Goal: Task Accomplishment & Management: Complete application form

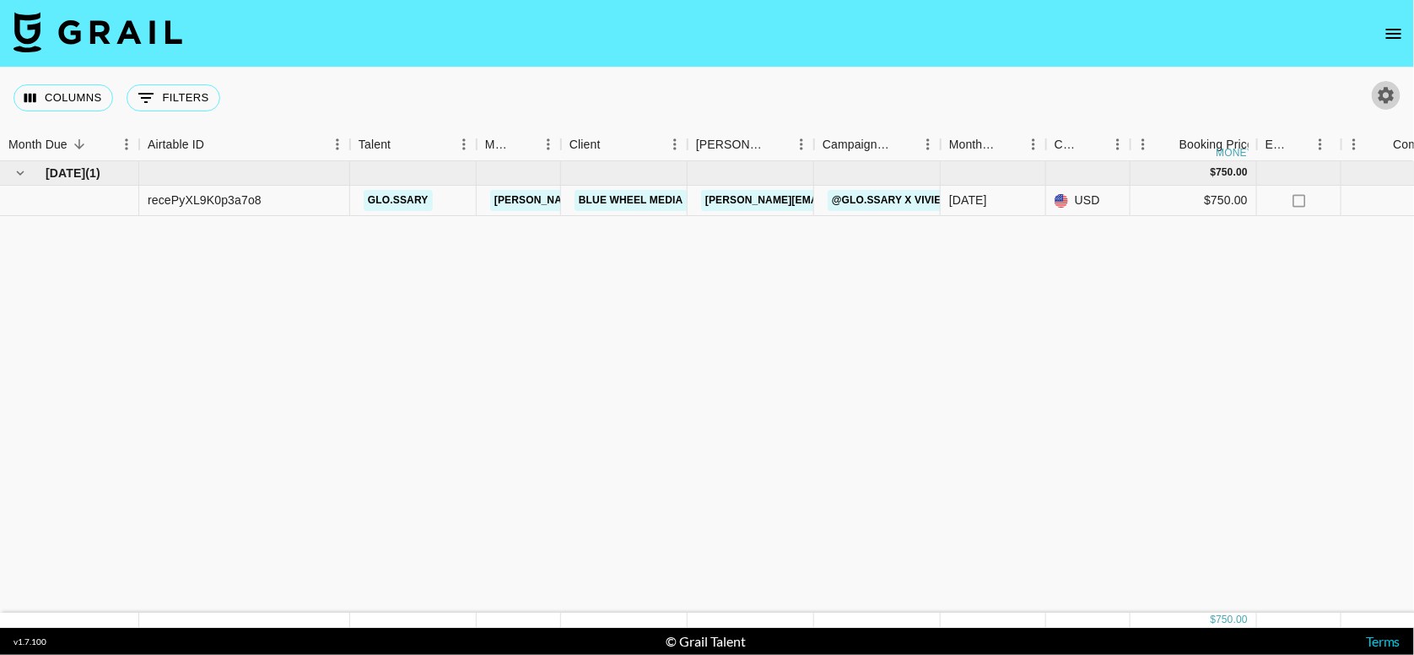
click at [1383, 95] on icon "button" at bounding box center [1387, 95] width 16 height 16
select select "[DATE]"
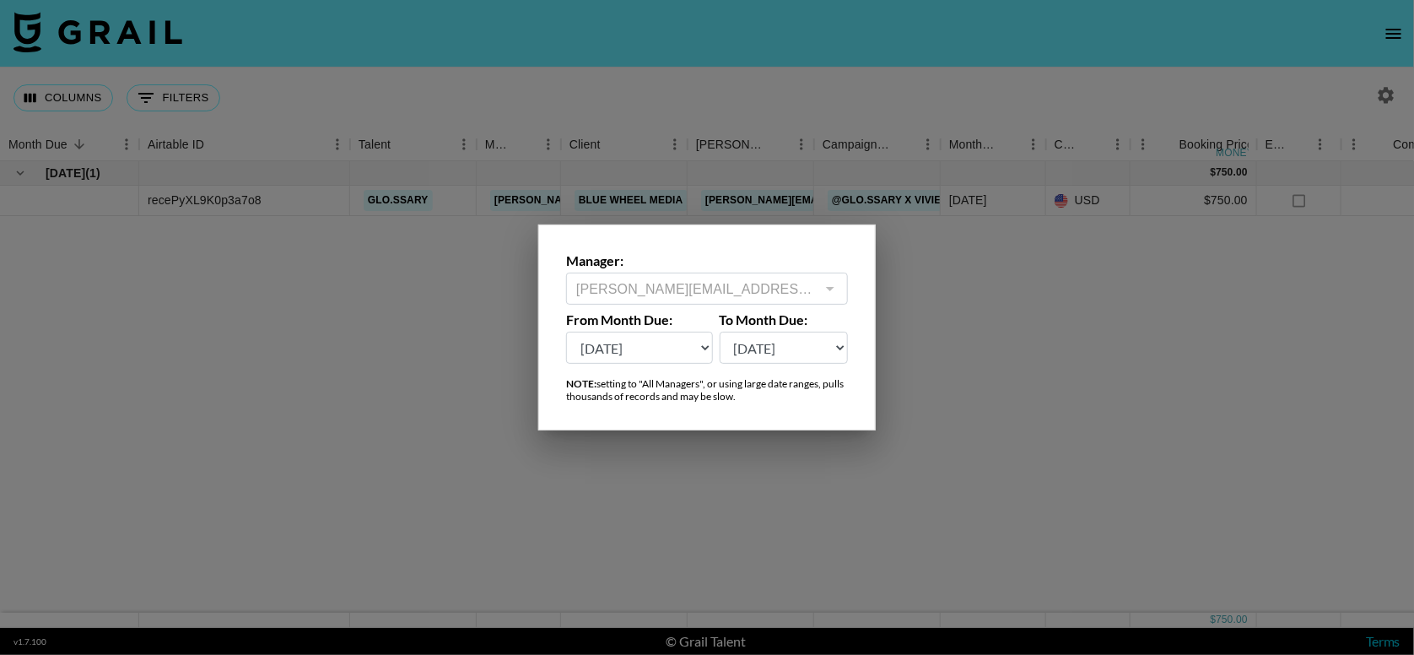
click at [1383, 95] on div at bounding box center [707, 327] width 1414 height 655
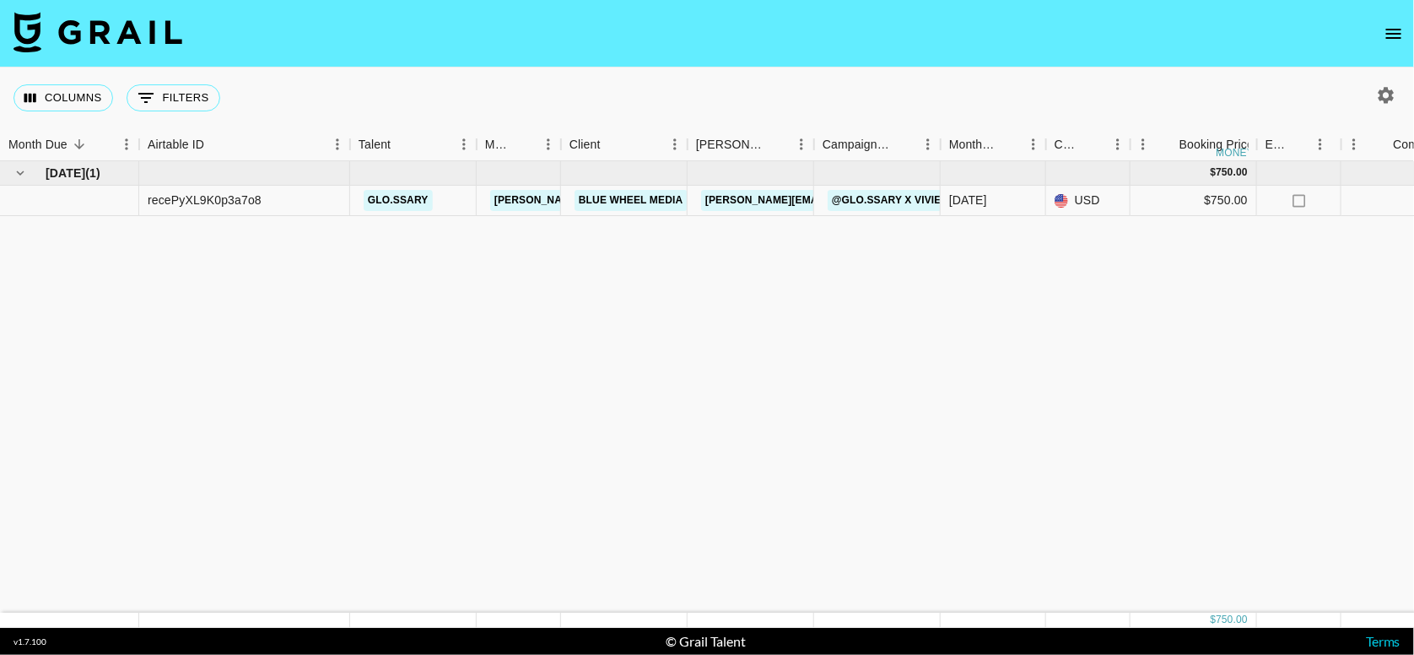
click at [1387, 42] on icon "open drawer" at bounding box center [1394, 34] width 20 height 20
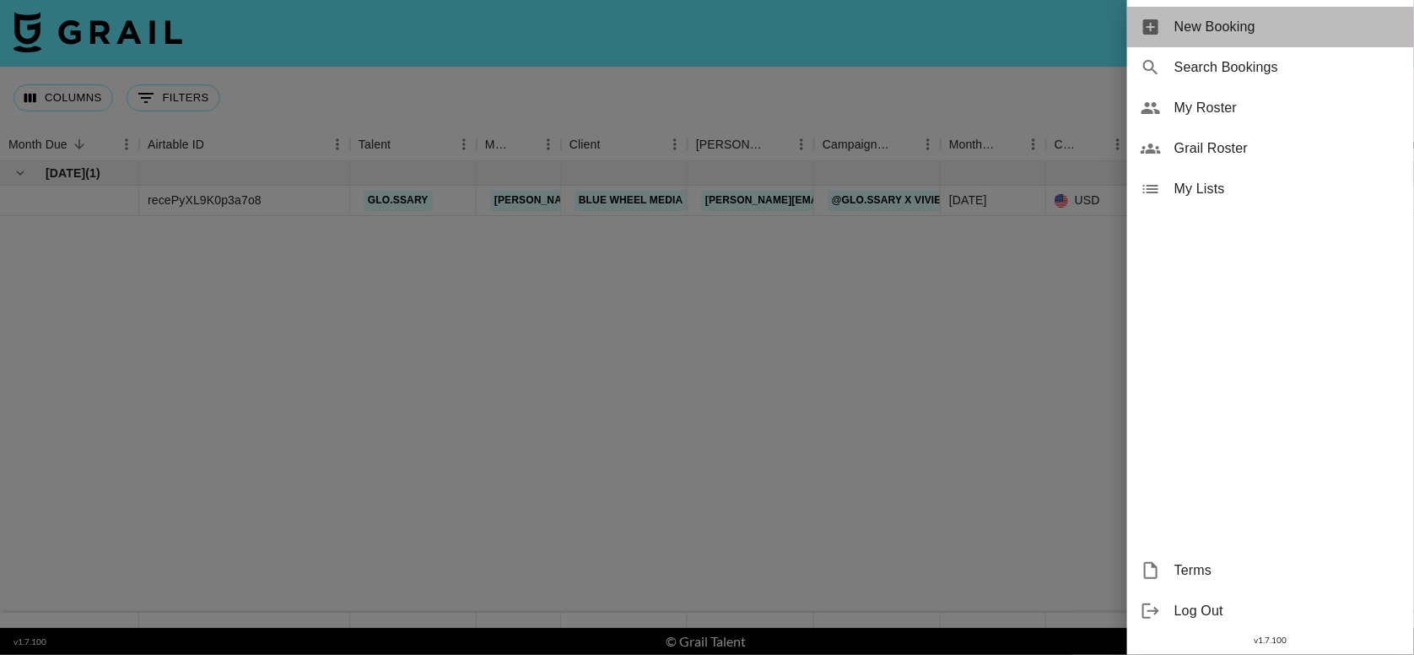
click at [1232, 18] on span "New Booking" at bounding box center [1288, 27] width 226 height 20
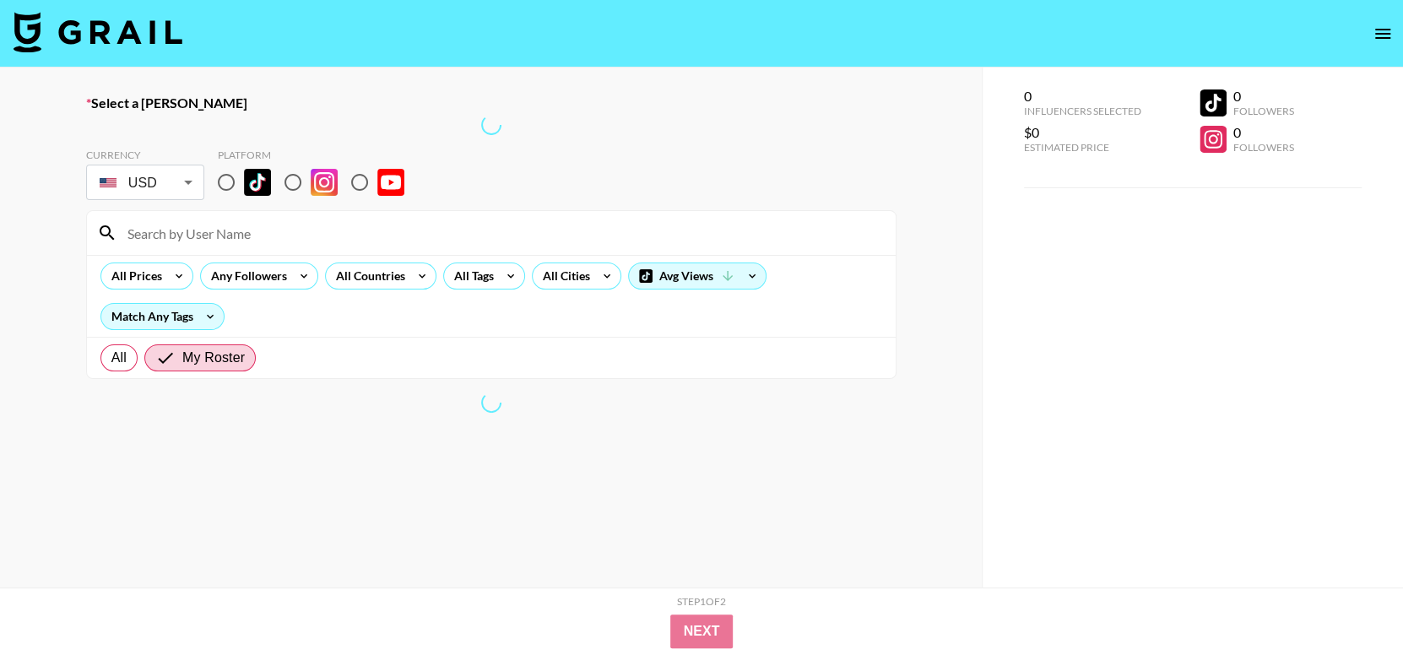
click at [301, 241] on input at bounding box center [501, 232] width 768 height 27
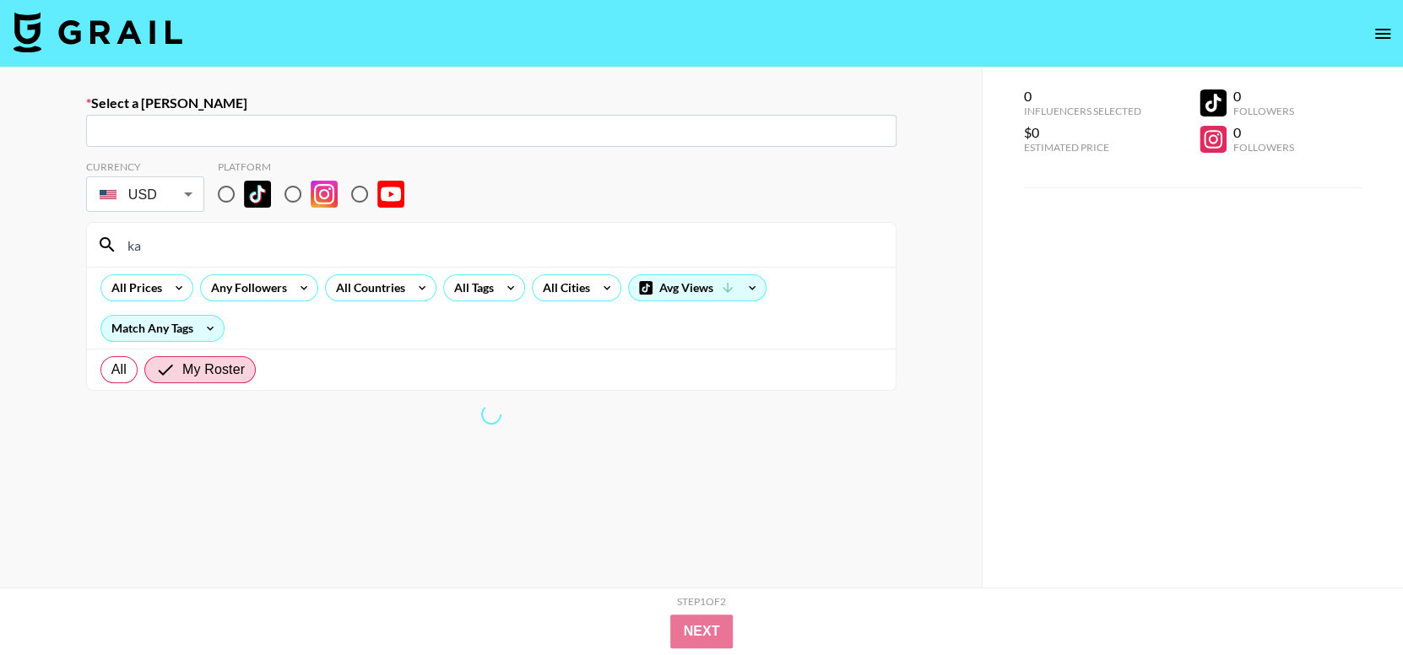
type input "k"
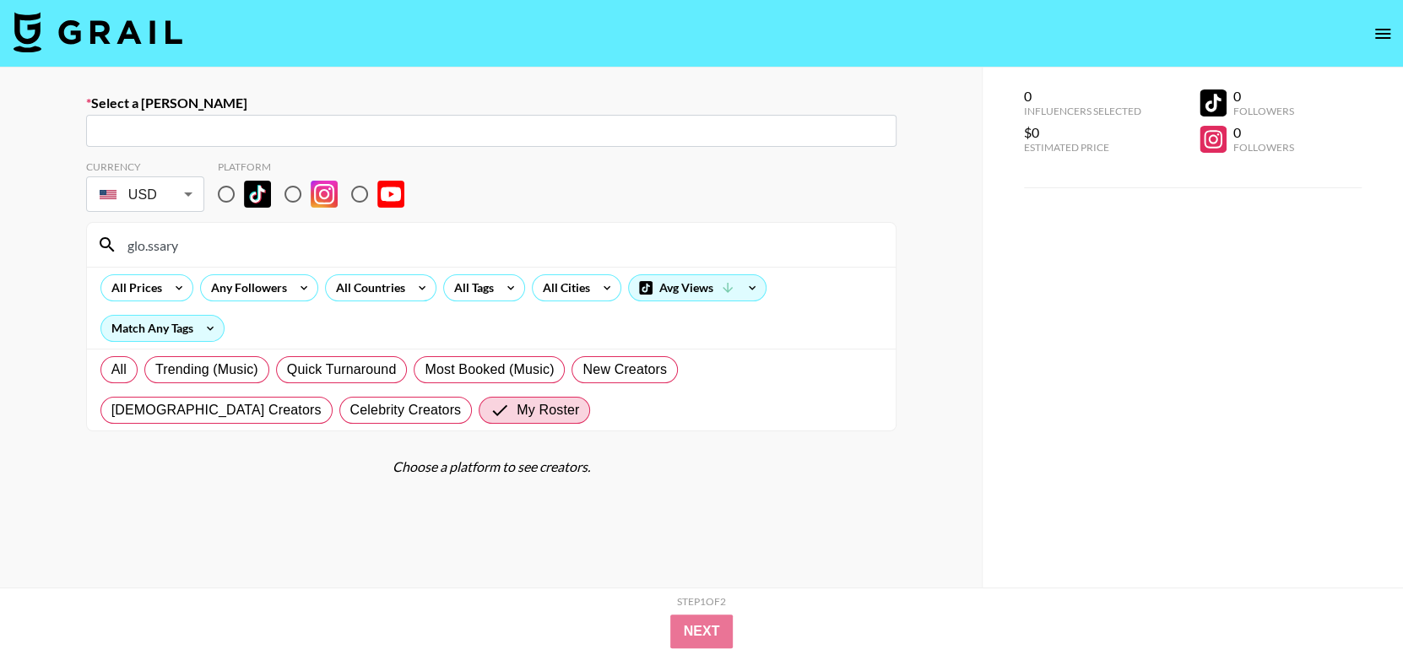
scroll to position [120, 0]
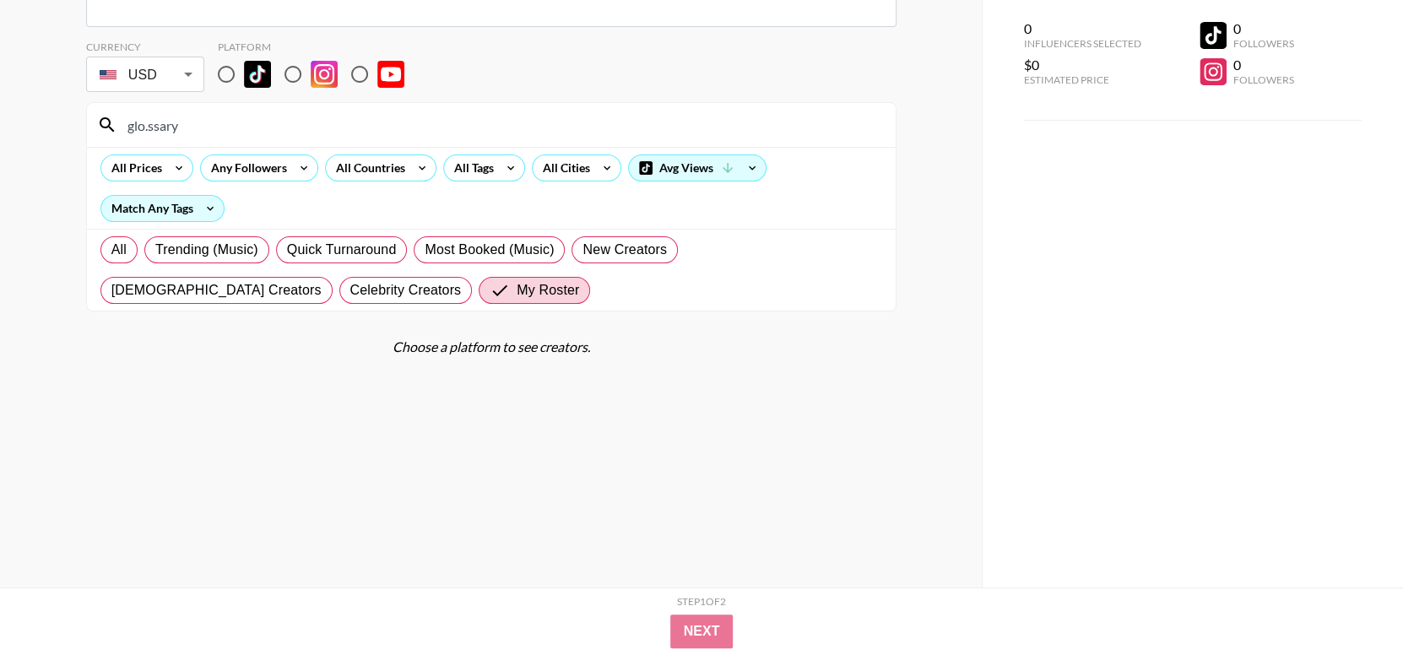
type input "glo.ssary"
click at [293, 70] on input "radio" at bounding box center [292, 74] width 35 height 35
radio input "true"
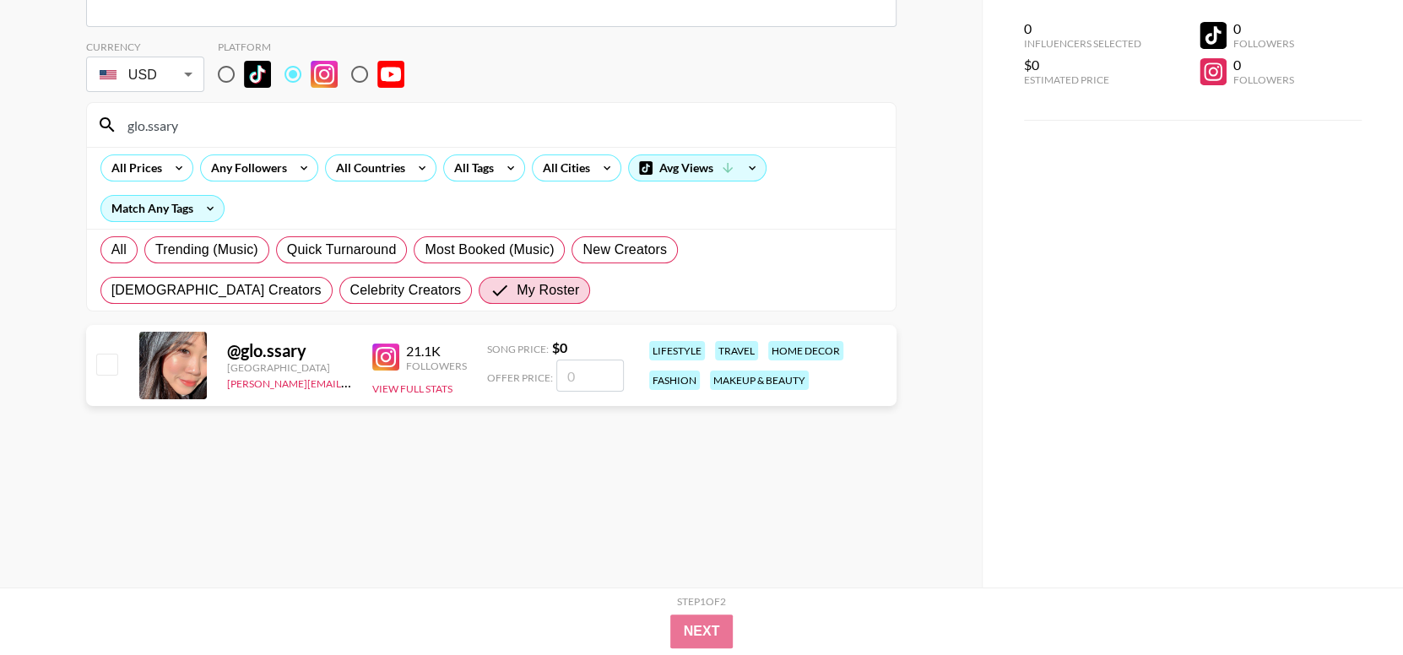
click at [214, 75] on input "radio" at bounding box center [225, 74] width 35 height 35
radio input "true"
click at [296, 67] on input "radio" at bounding box center [292, 74] width 35 height 35
radio input "true"
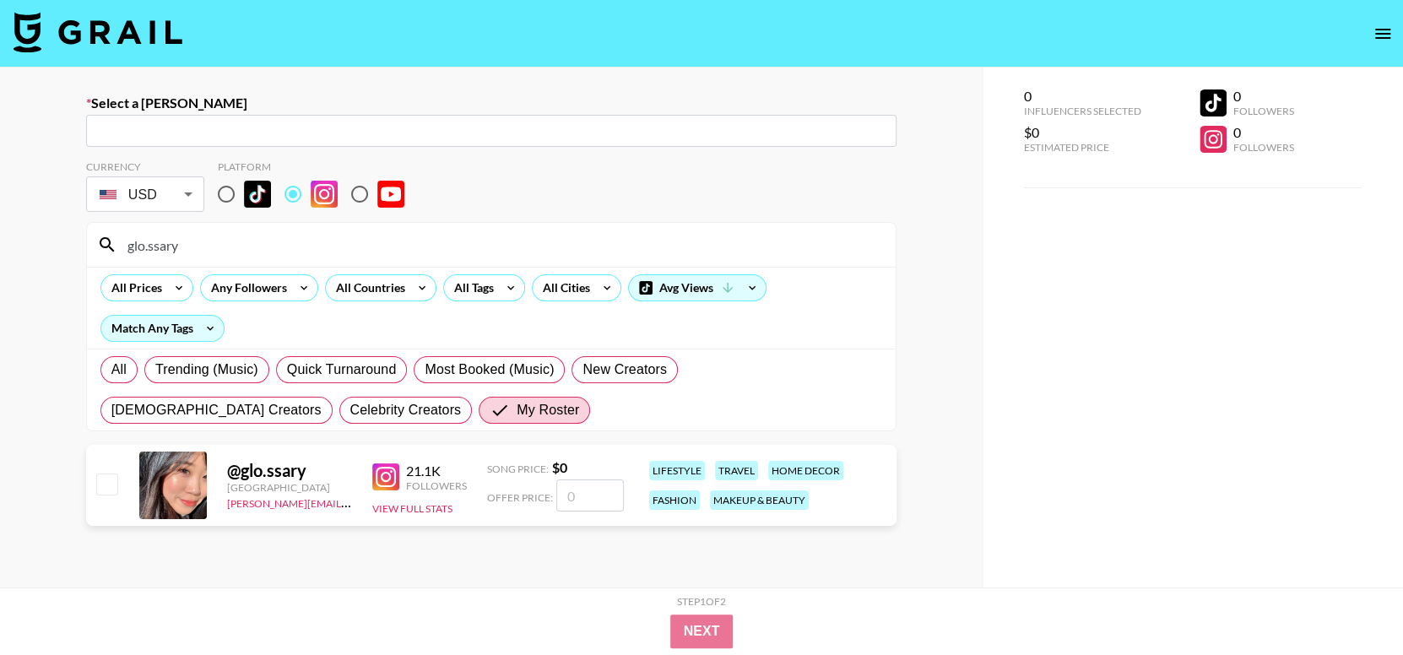
scroll to position [3, 0]
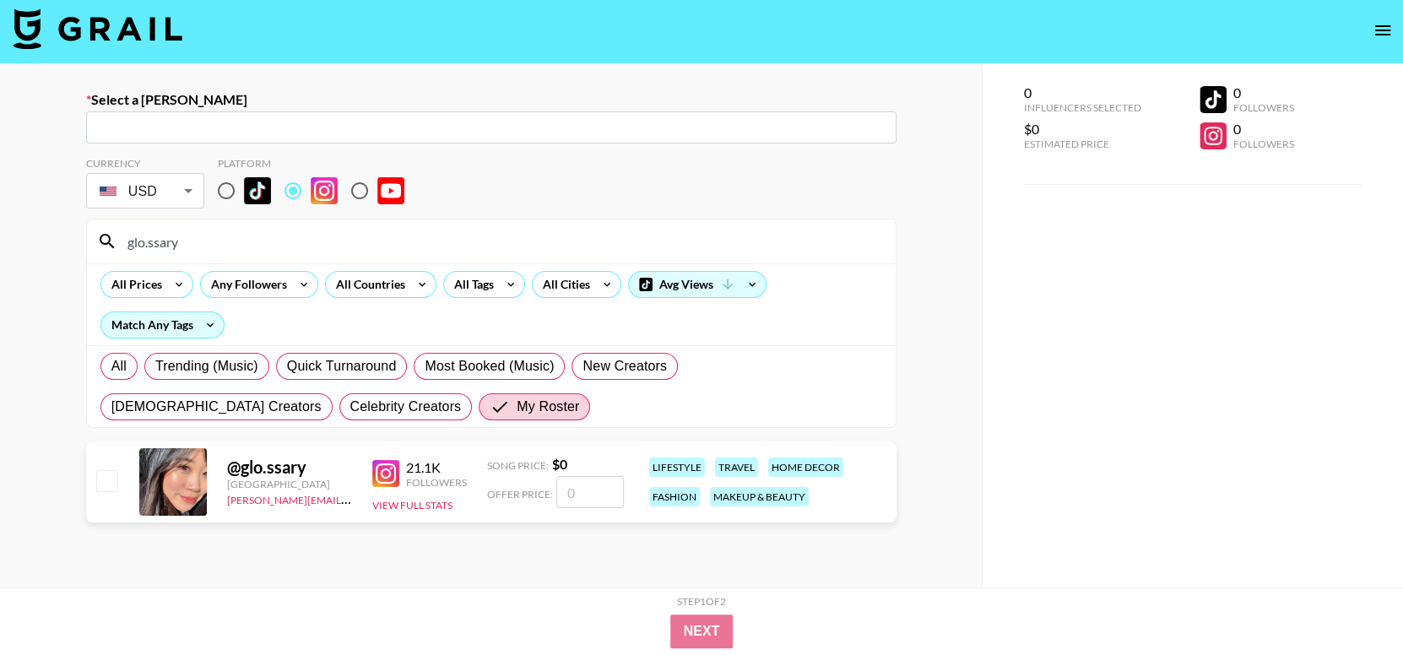
click at [706, 126] on input "text" at bounding box center [491, 127] width 790 height 19
click at [629, 130] on input "text" at bounding box center [491, 127] width 790 height 19
